Goal: Check status

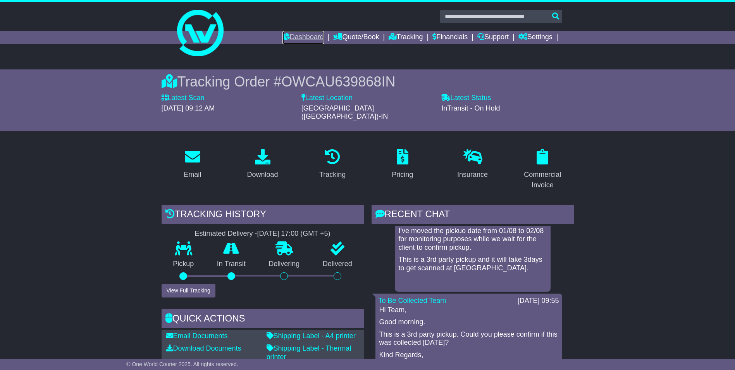
click at [295, 35] on link "Dashboard" at bounding box center [303, 37] width 41 height 13
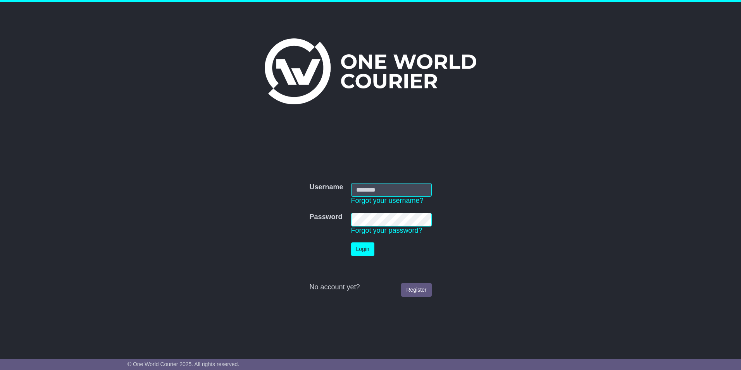
type input "**********"
click at [366, 255] on button "Login" at bounding box center [362, 249] width 23 height 14
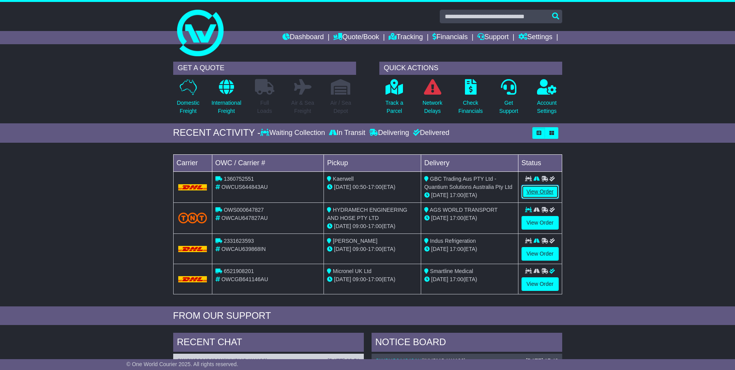
click at [545, 191] on link "View Order" at bounding box center [540, 192] width 37 height 14
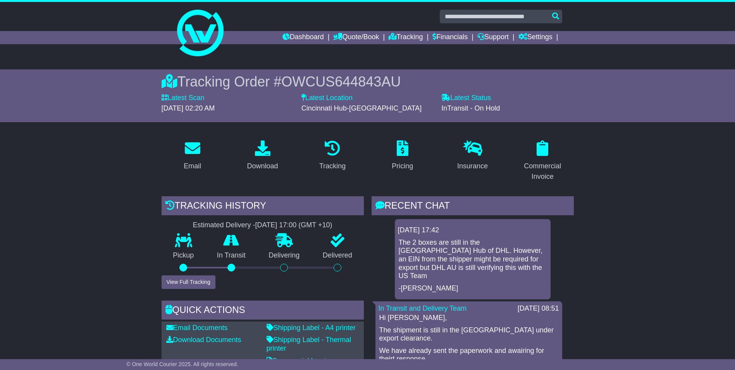
click at [458, 250] on p "The 2 boxes are still in the [GEOGRAPHIC_DATA] Hub of DHL. However, an EIN from…" at bounding box center [473, 259] width 148 height 42
copy p "EIN"
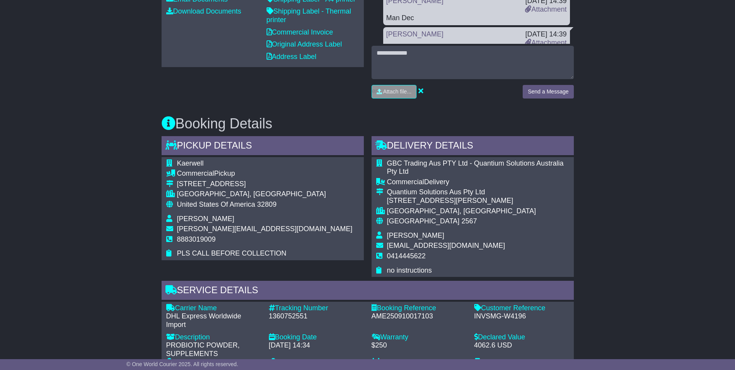
scroll to position [271, 0]
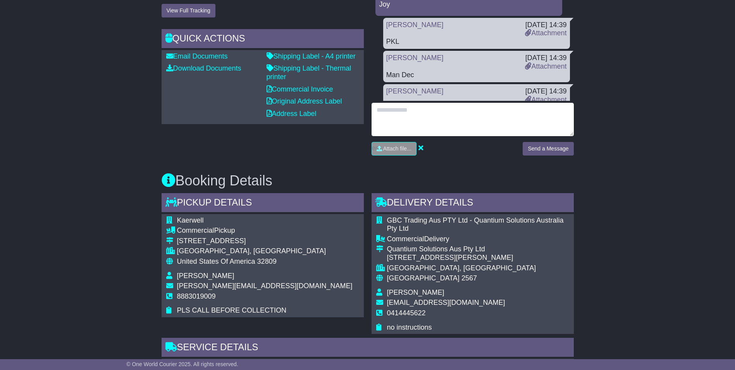
click at [406, 116] on textarea at bounding box center [473, 119] width 202 height 33
type textarea "*"
paste textarea "****"
type textarea "**********"
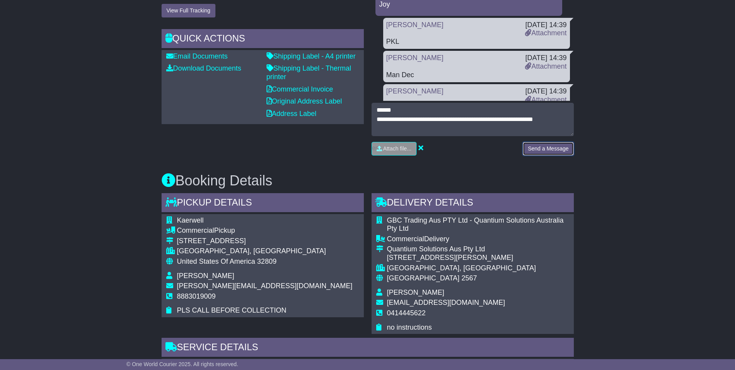
click at [548, 152] on button "Send a Message" at bounding box center [548, 149] width 51 height 14
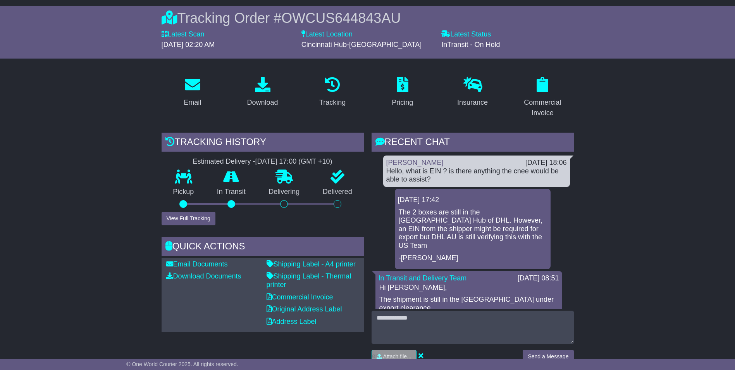
scroll to position [0, 0]
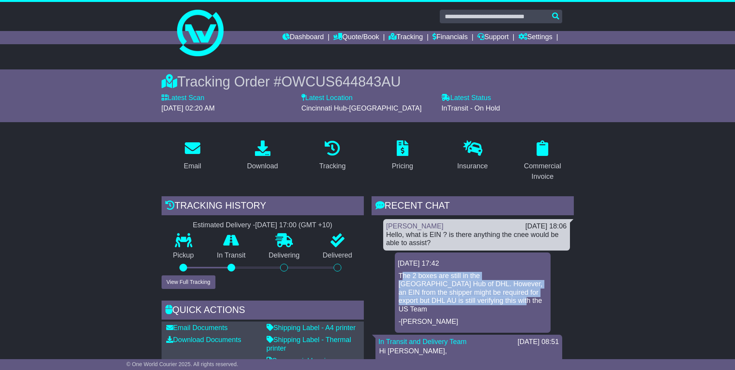
drag, startPoint x: 403, startPoint y: 276, endPoint x: 466, endPoint y: 304, distance: 68.9
click at [468, 304] on p "The 2 boxes are still in the [GEOGRAPHIC_DATA] Hub of DHL. However, an EIN from…" at bounding box center [473, 293] width 148 height 42
drag, startPoint x: 396, startPoint y: 273, endPoint x: 495, endPoint y: 298, distance: 102.4
click at [495, 298] on div "[DATE] 17:42 The 2 boxes are still in the [GEOGRAPHIC_DATA] Hub of DHL. However…" at bounding box center [473, 292] width 156 height 80
copy p "The 2 boxes are still in the [GEOGRAPHIC_DATA] Hub of DHL. However, an EIN from…"
